Goal: Information Seeking & Learning: Learn about a topic

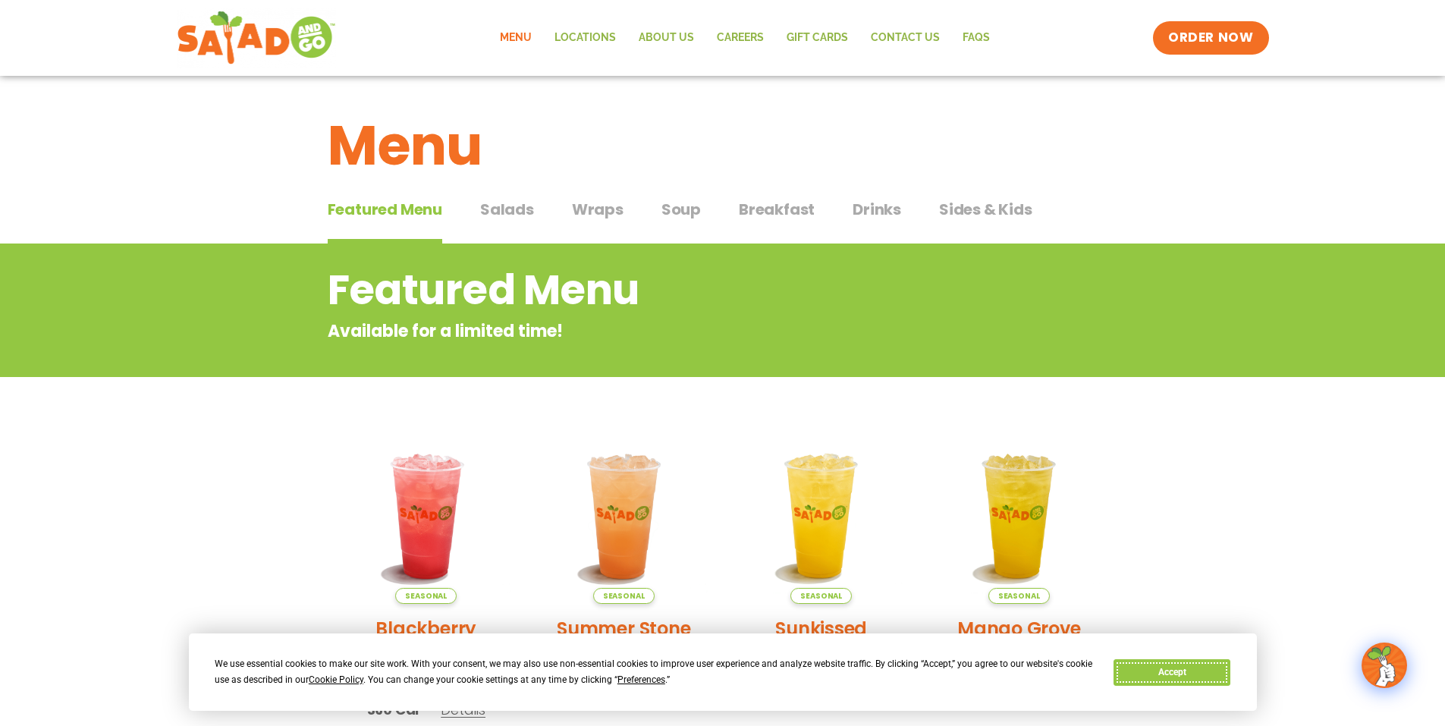
drag, startPoint x: 1201, startPoint y: 677, endPoint x: 1046, endPoint y: 598, distance: 173.7
click at [1199, 677] on button "Accept" at bounding box center [1172, 672] width 117 height 27
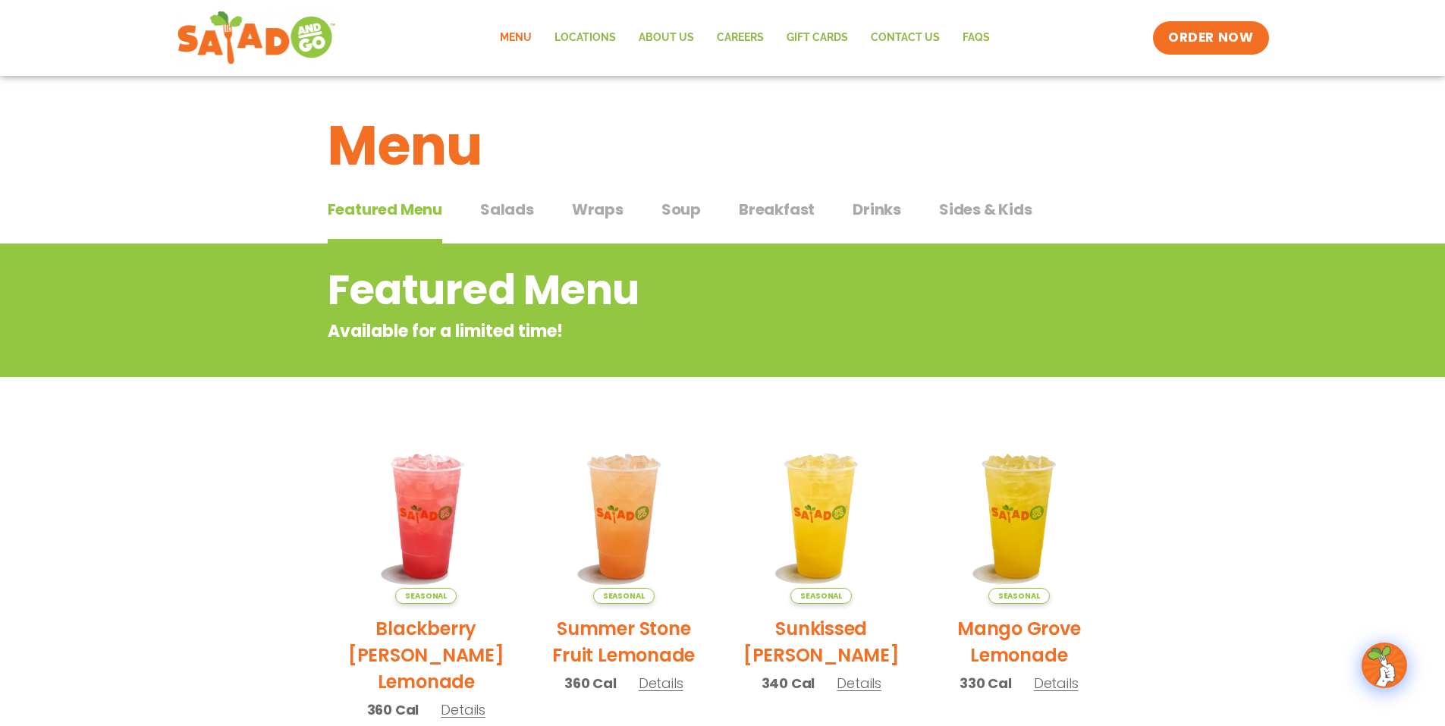
click at [514, 208] on span "Salads" at bounding box center [507, 209] width 54 height 23
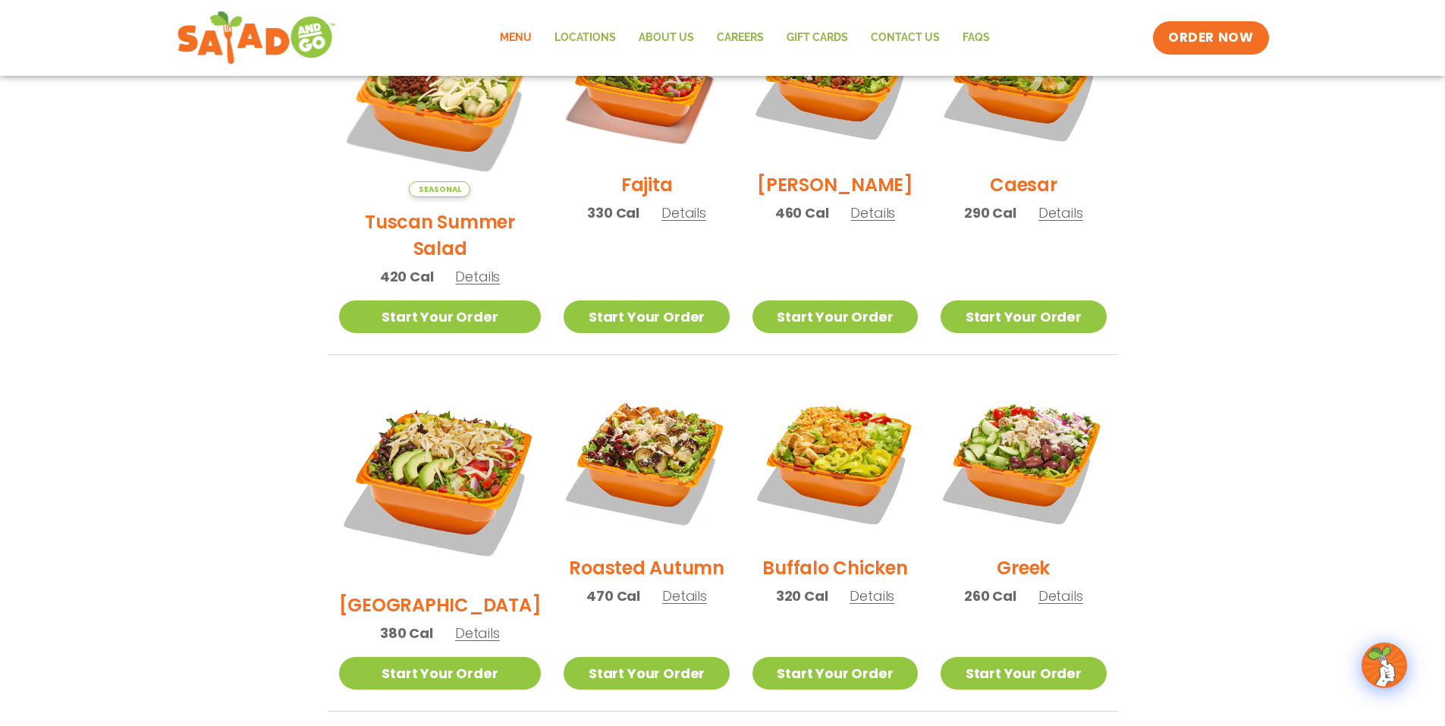
scroll to position [531, 0]
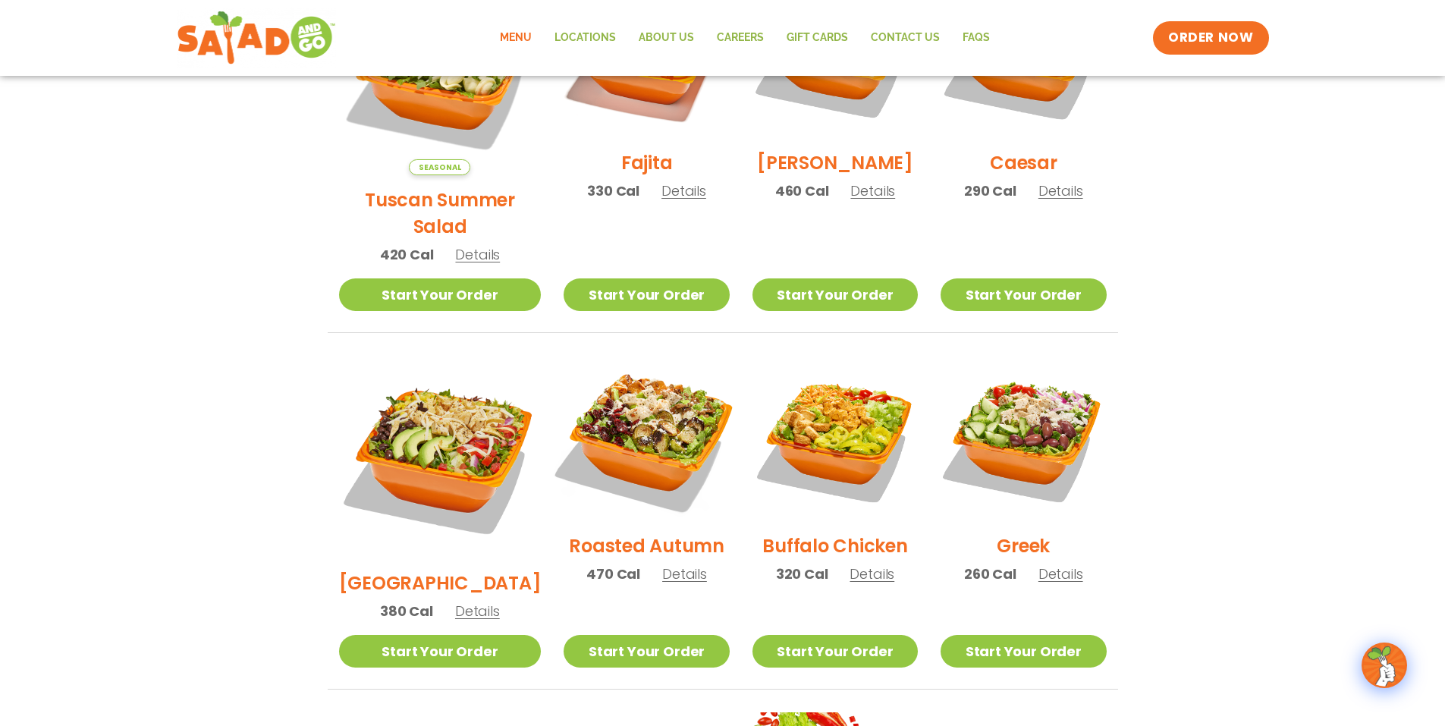
click at [629, 406] on img at bounding box center [646, 438] width 194 height 194
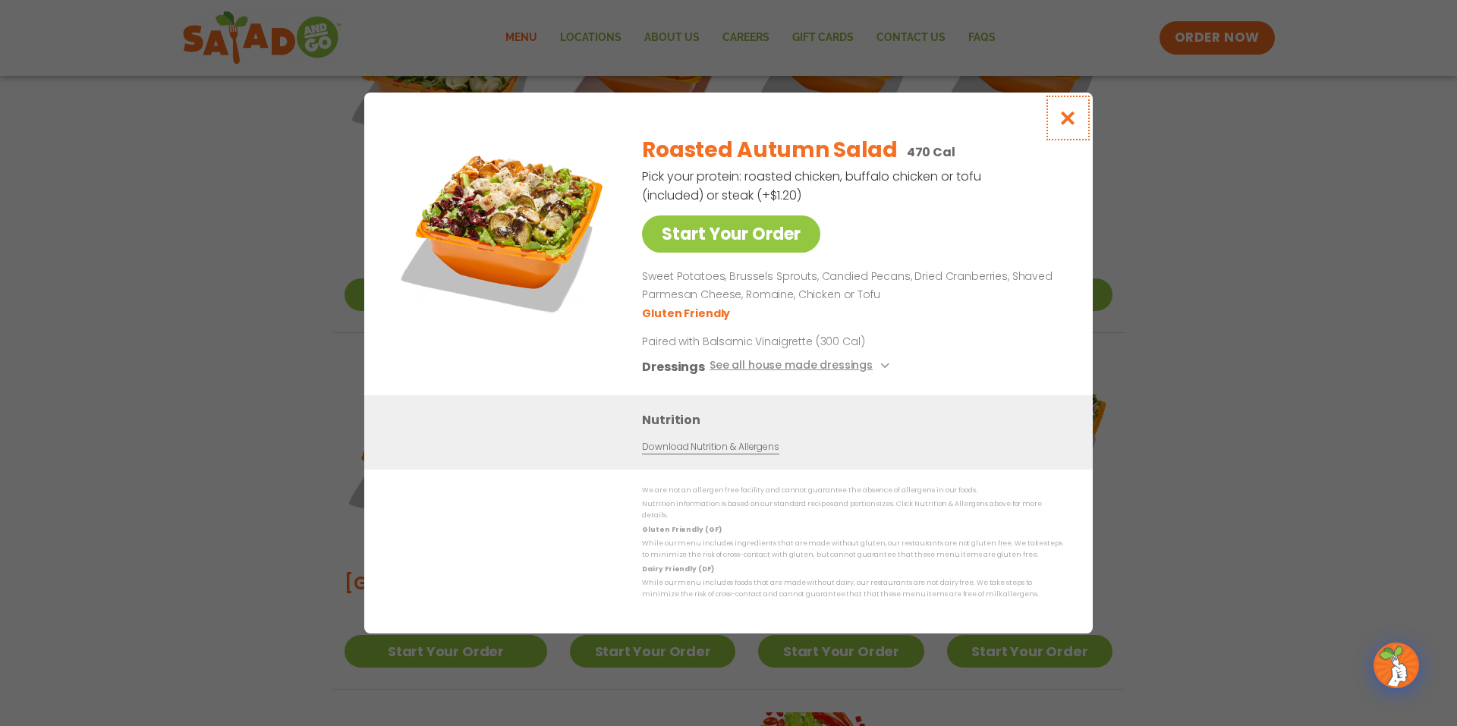
click at [1067, 116] on icon "Close modal" at bounding box center [1067, 118] width 19 height 16
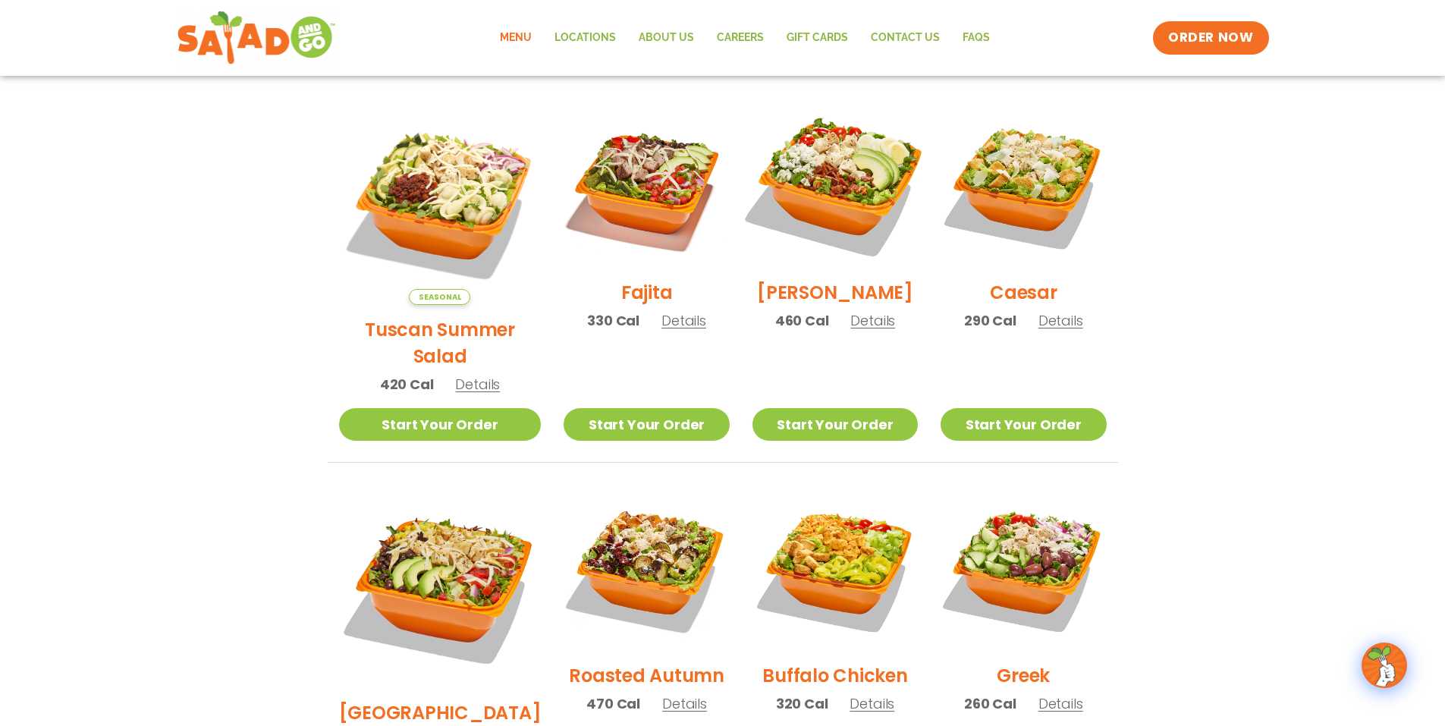
scroll to position [379, 0]
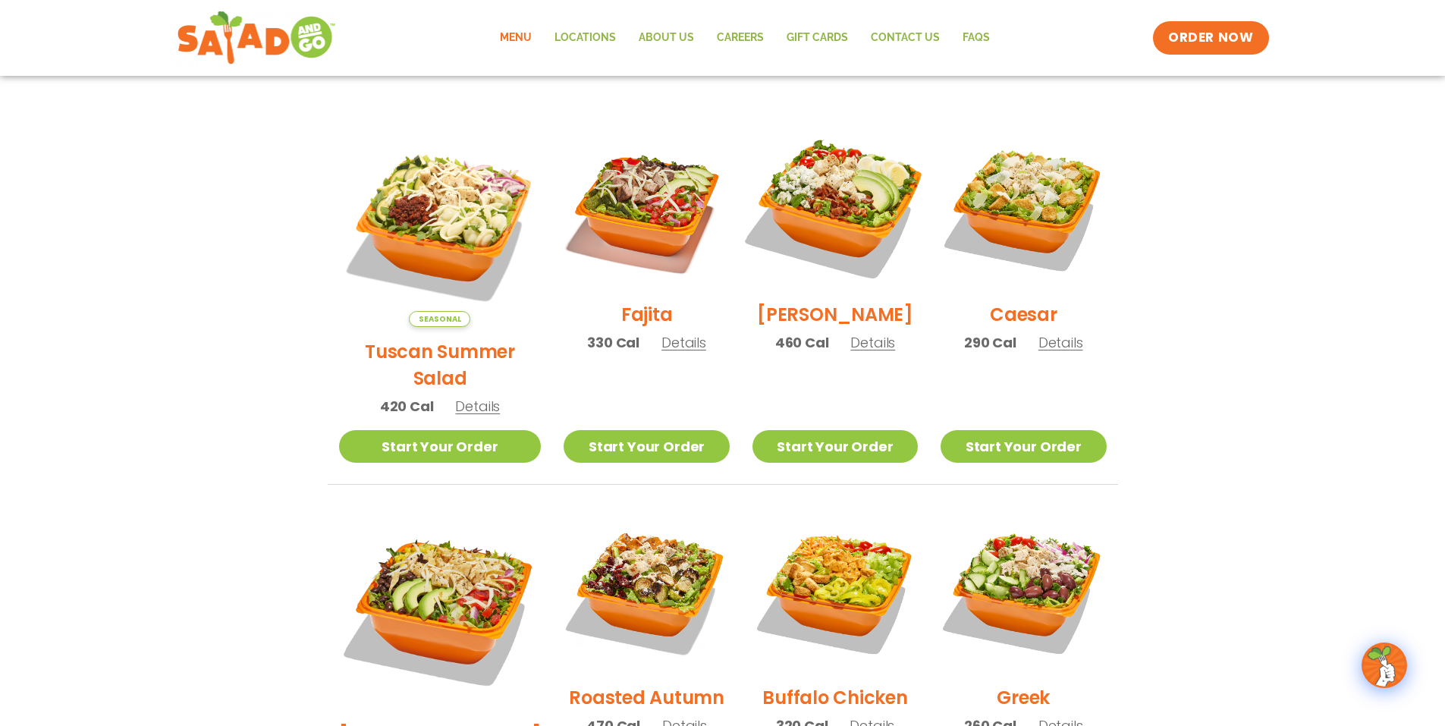
click at [824, 213] on img at bounding box center [835, 207] width 194 height 194
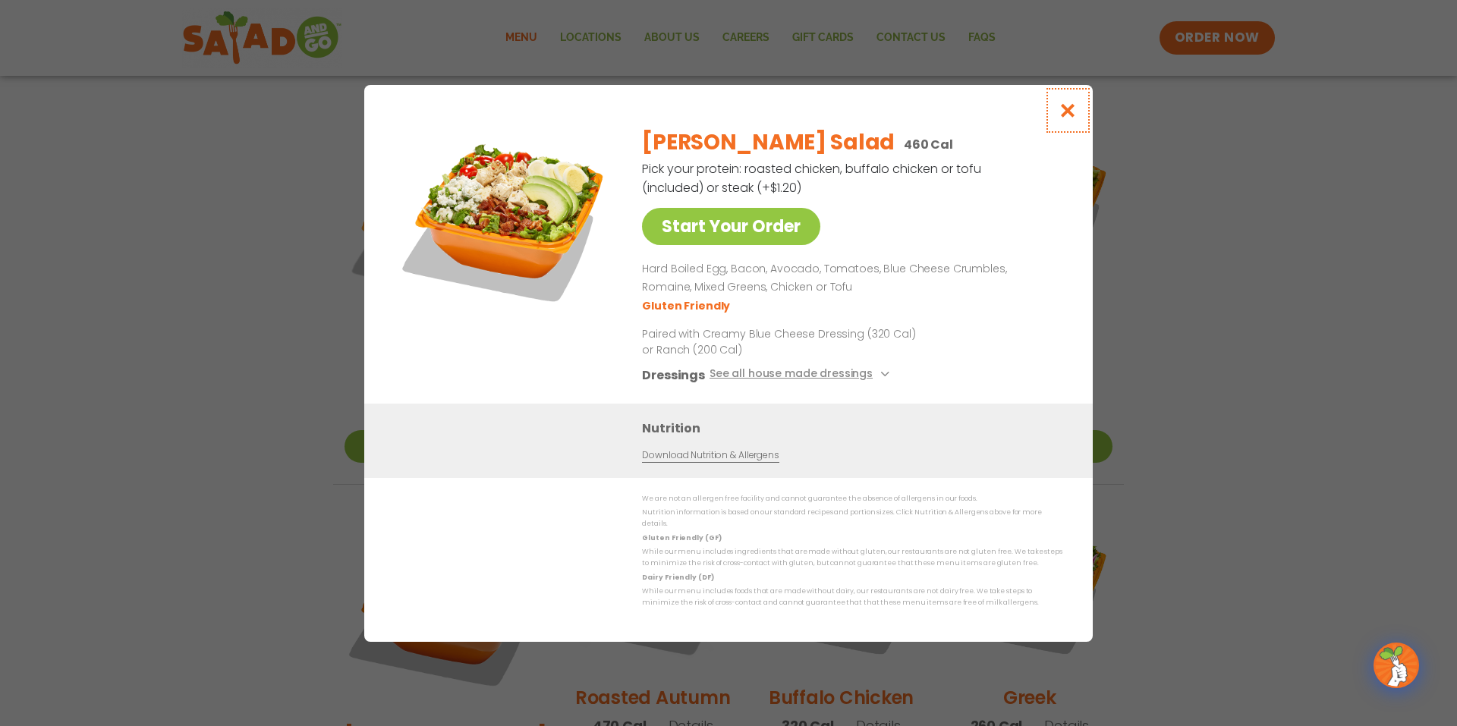
click at [1070, 112] on icon "Close modal" at bounding box center [1067, 110] width 19 height 16
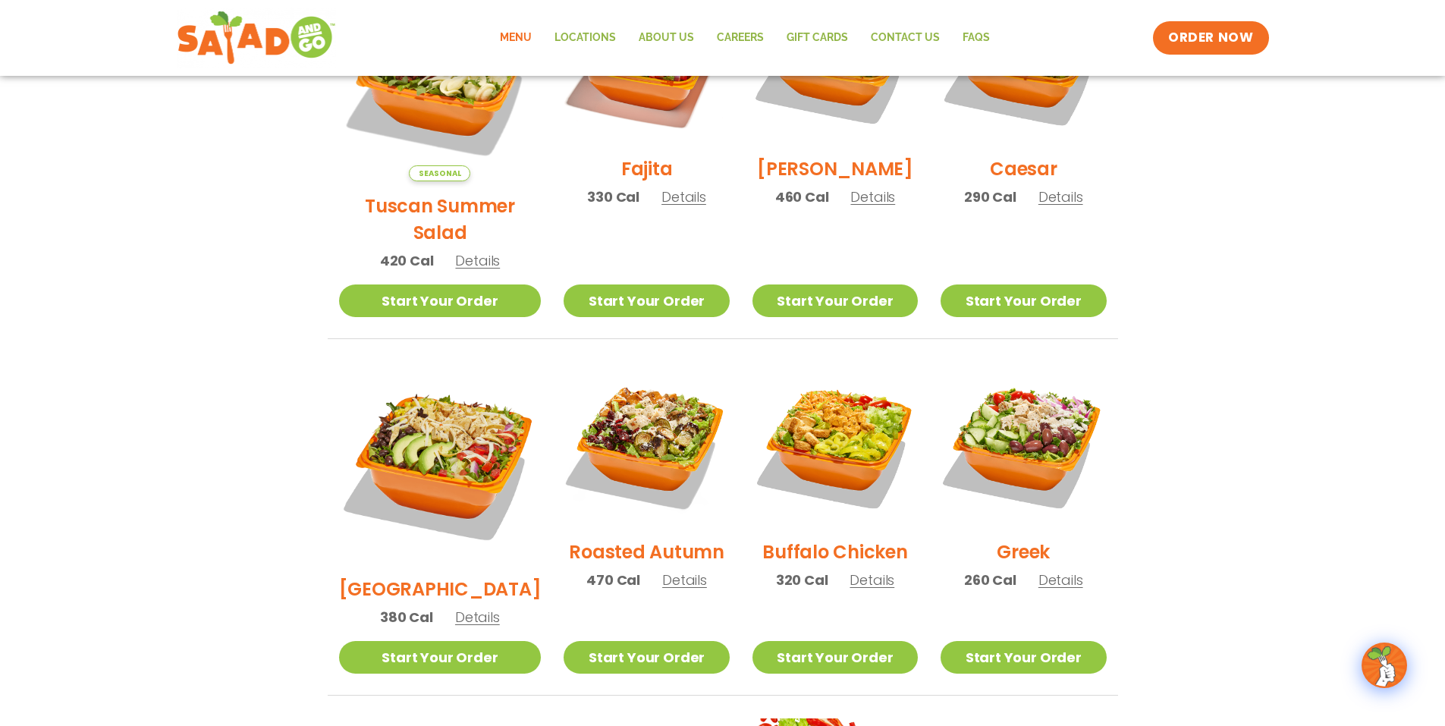
scroll to position [531, 0]
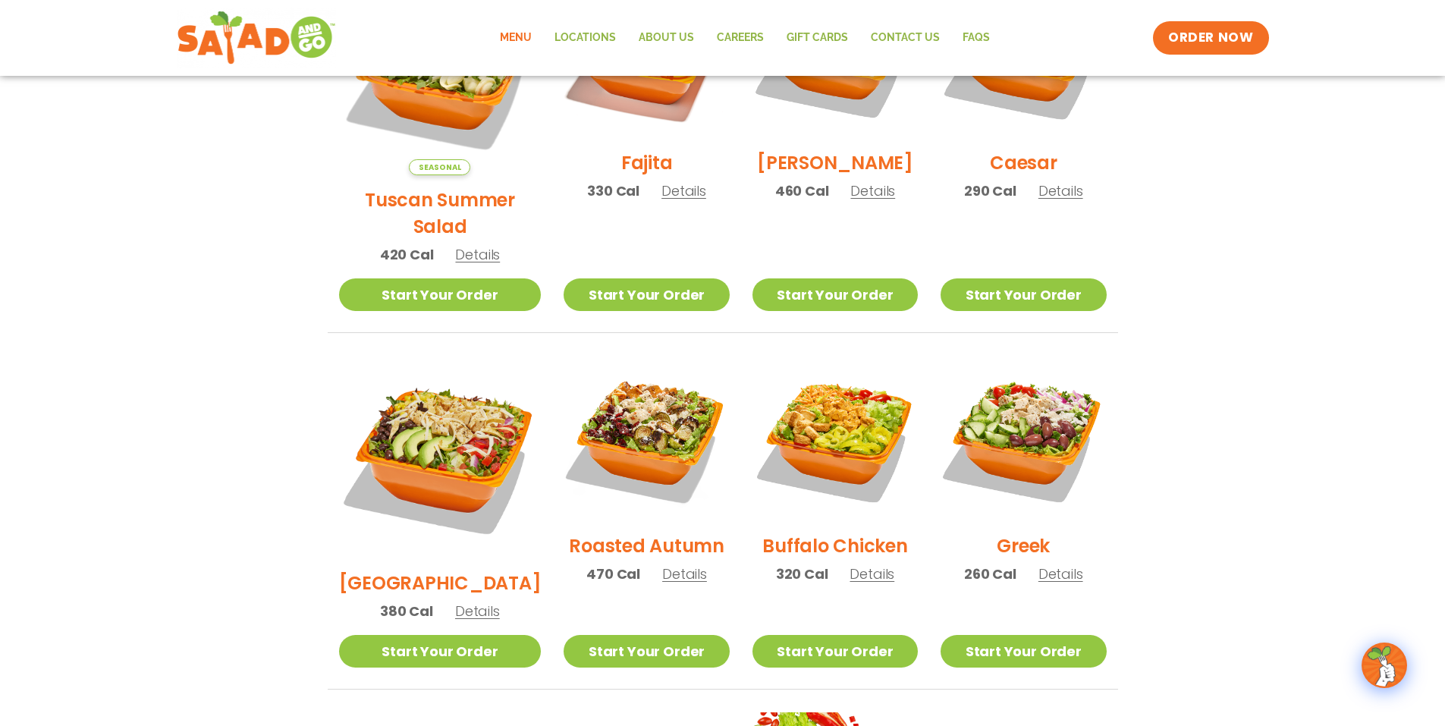
click at [1030, 389] on img at bounding box center [1023, 438] width 165 height 165
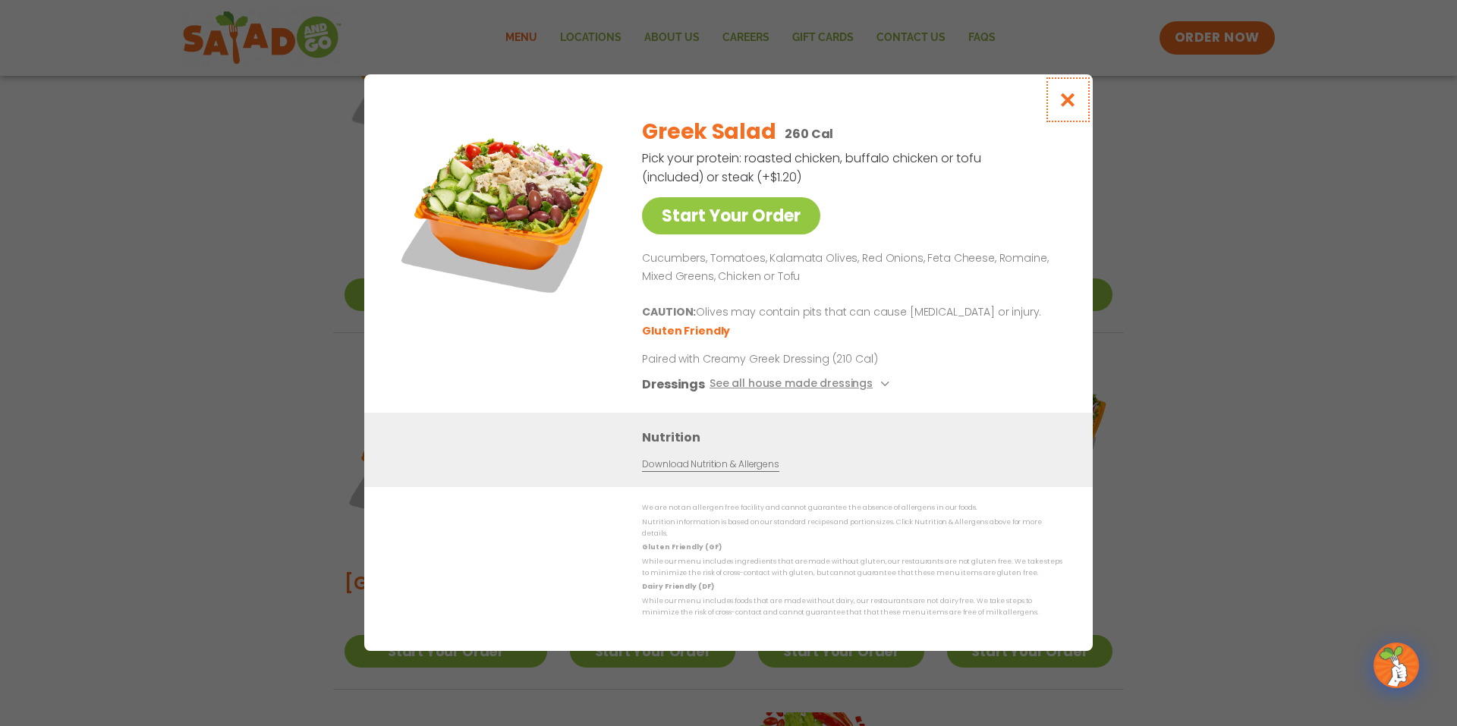
click at [1070, 108] on icon "Close modal" at bounding box center [1067, 100] width 19 height 16
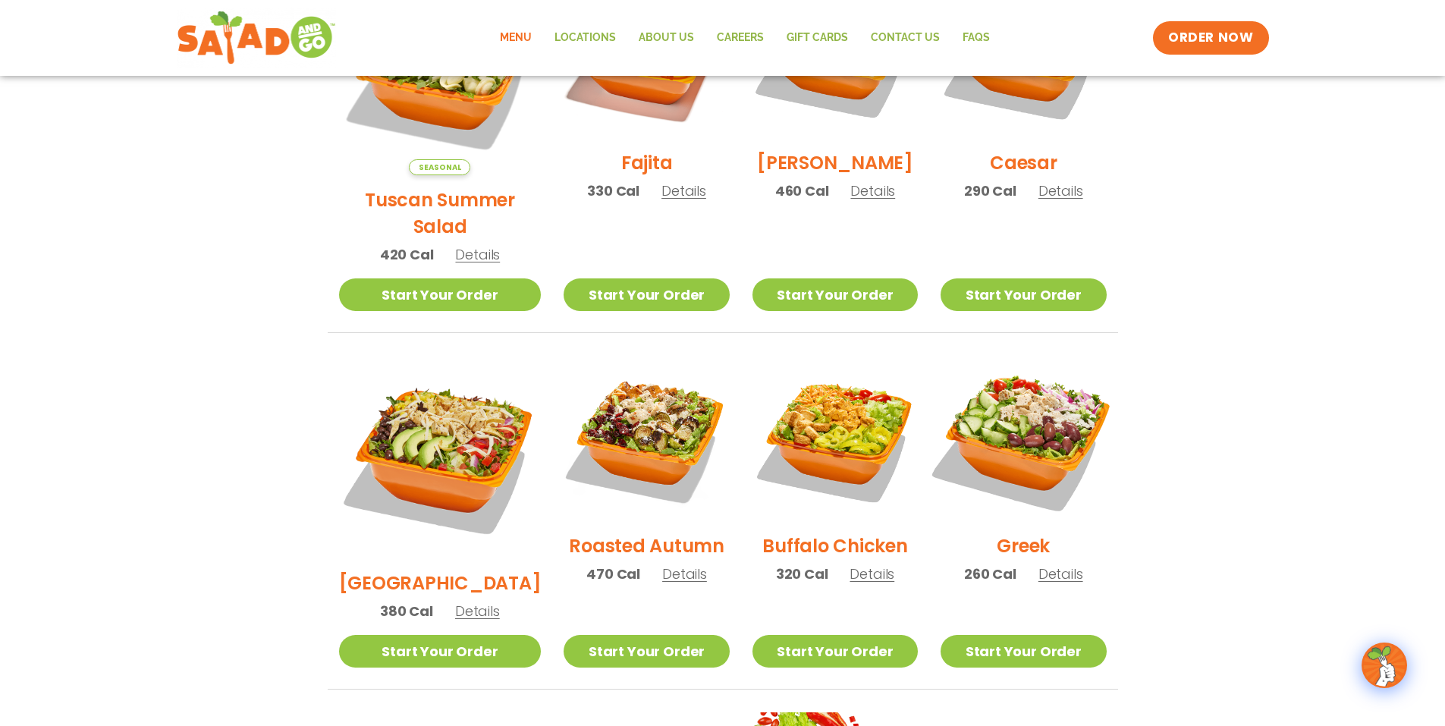
click at [1023, 392] on img at bounding box center [1023, 438] width 194 height 194
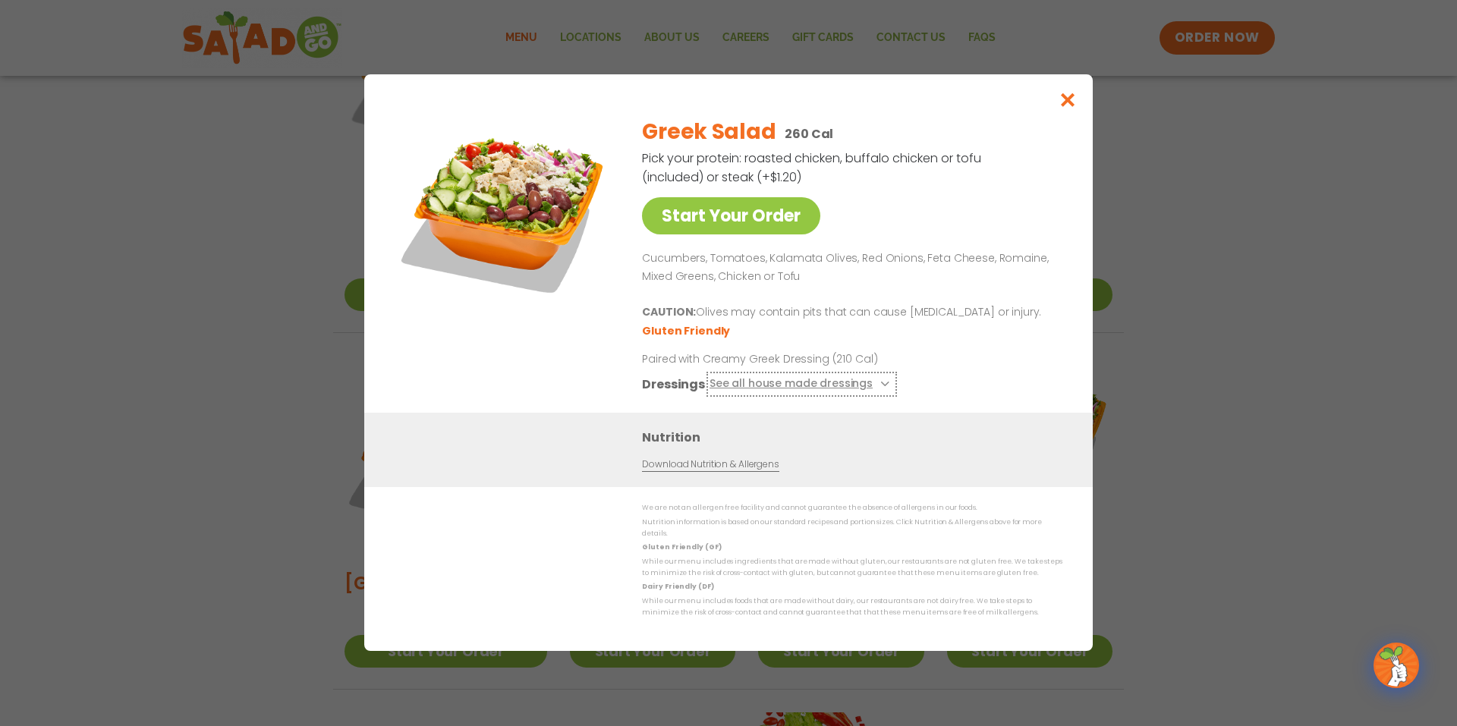
click at [873, 385] on button "See all house made dressings" at bounding box center [801, 385] width 184 height 19
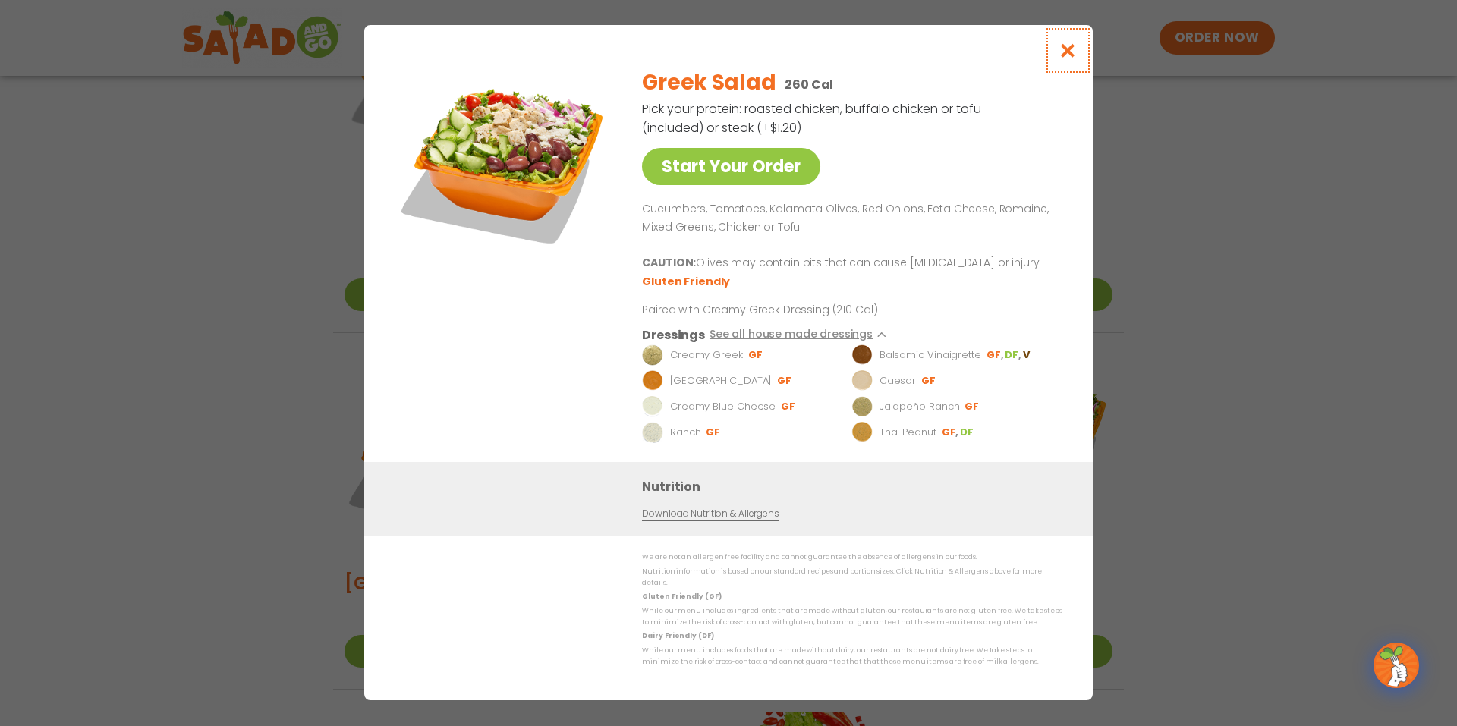
click at [1081, 47] on button "Close modal" at bounding box center [1067, 50] width 49 height 51
